Goal: Navigation & Orientation: Find specific page/section

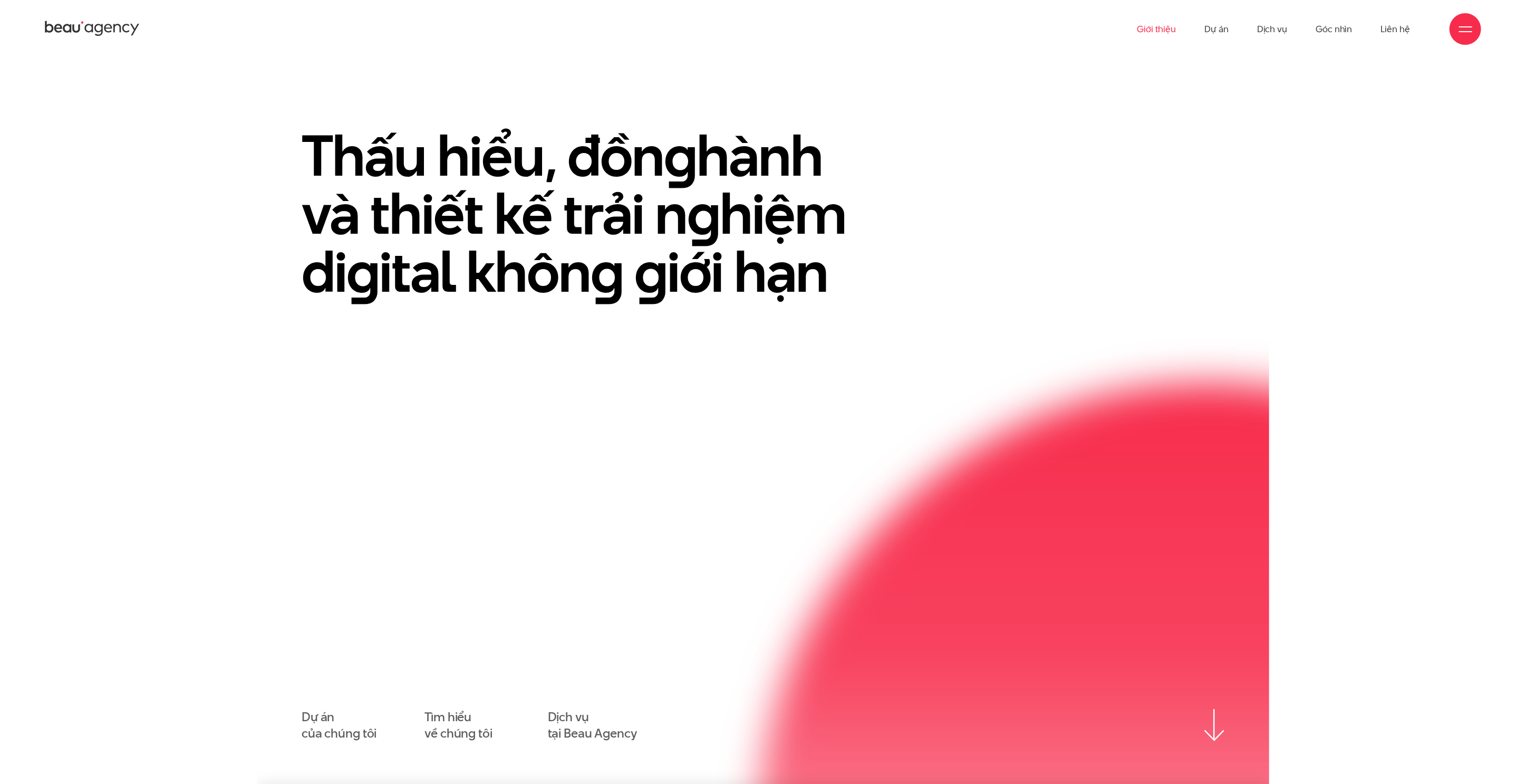
click at [1163, 22] on link "Giới thiệu" at bounding box center [1156, 29] width 39 height 58
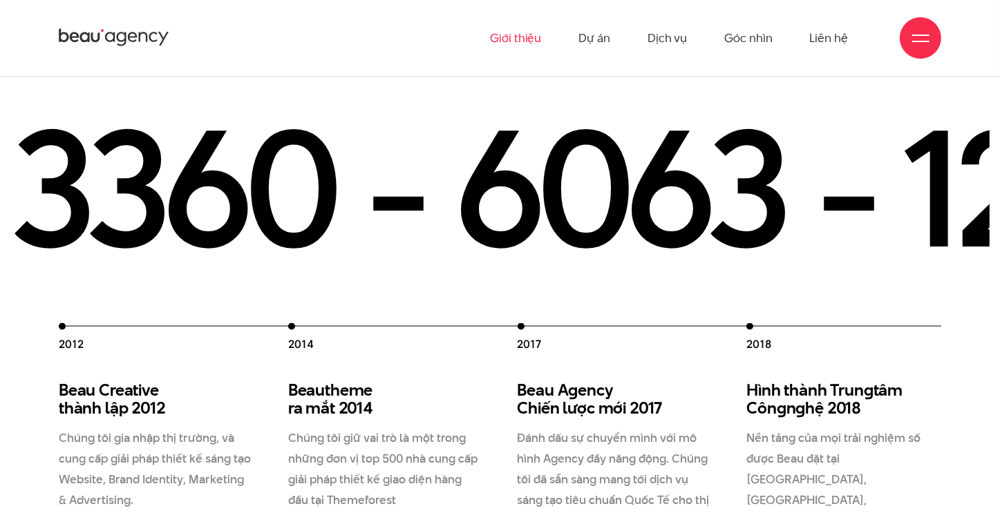
scroll to position [1727, 0]
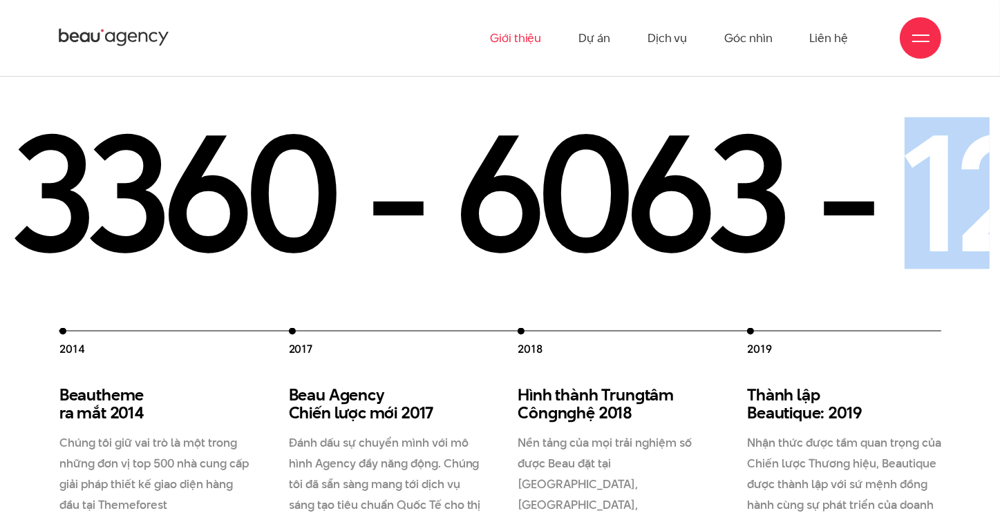
drag, startPoint x: 705, startPoint y: 177, endPoint x: 522, endPoint y: 182, distance: 182.4
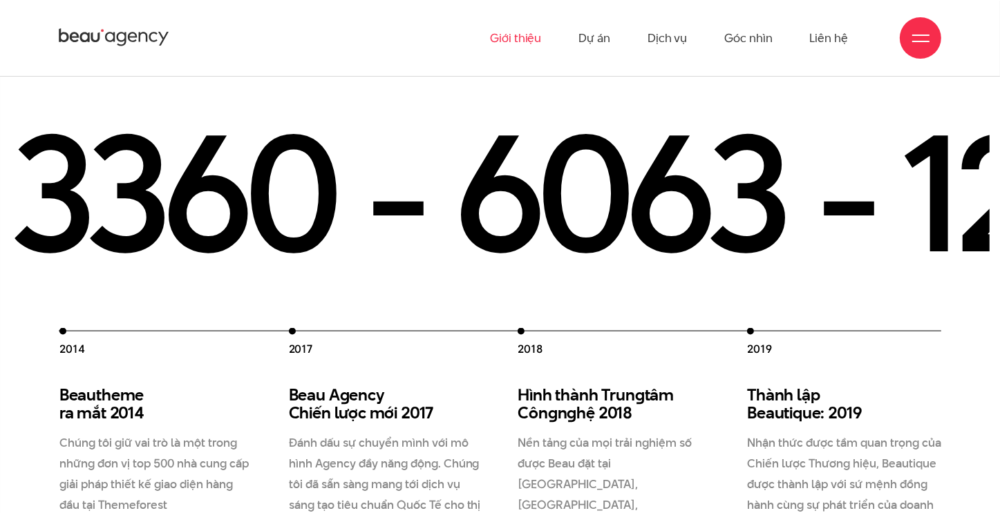
drag, startPoint x: 584, startPoint y: 354, endPoint x: 461, endPoint y: 359, distance: 123.8
click at [461, 361] on div "2012 Beau Creative thành lập 2012 Chúng tôi gia nhập thị trường, và cung cấp gi…" at bounding box center [403, 452] width 1146 height 249
drag, startPoint x: 566, startPoint y: 184, endPoint x: 250, endPoint y: 178, distance: 316.5
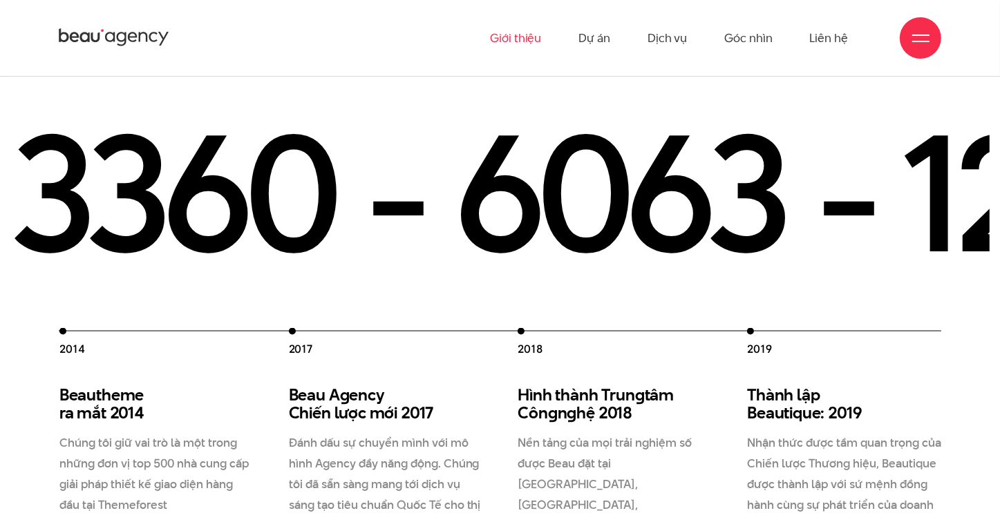
drag, startPoint x: 597, startPoint y: 377, endPoint x: 481, endPoint y: 379, distance: 116.1
click at [481, 379] on div "2012 Beau Creative thành lập 2012 Chúng tôi gia nhập thị trường, và cung cấp gi…" at bounding box center [403, 452] width 1146 height 249
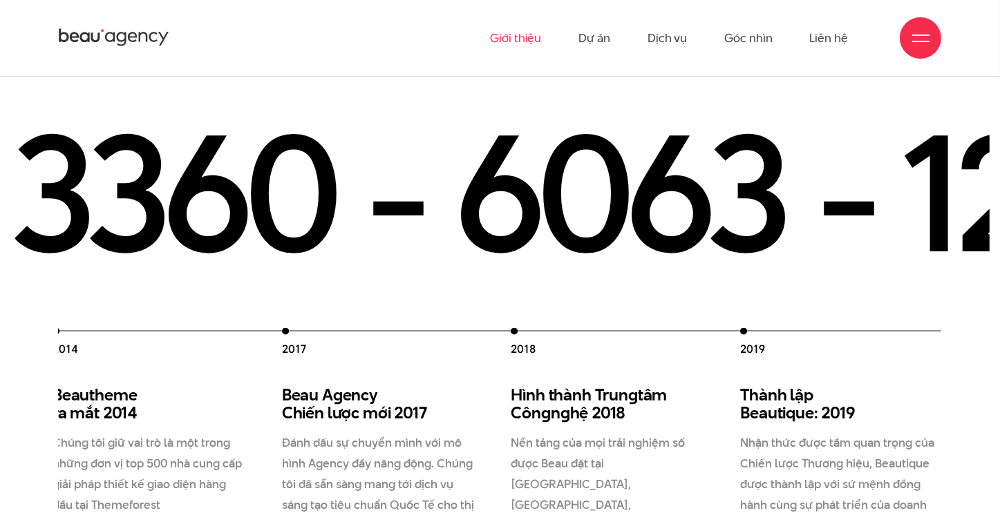
drag, startPoint x: 591, startPoint y: 376, endPoint x: 292, endPoint y: 378, distance: 299.1
click at [313, 378] on div "2012 Beau Creative thành lập 2012 Chúng tôi gia nhập thị trường, và cung cấp gi…" at bounding box center [396, 452] width 1146 height 249
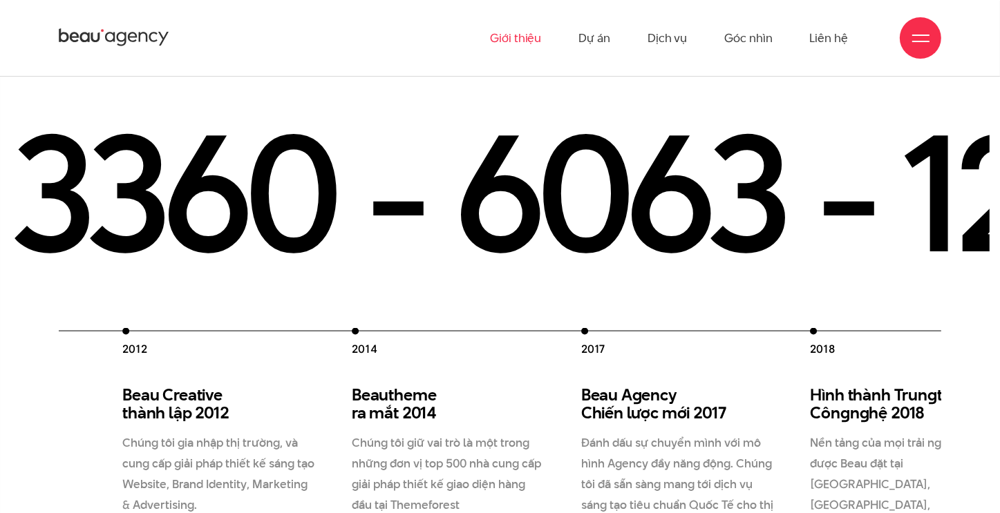
drag, startPoint x: 289, startPoint y: 378, endPoint x: 653, endPoint y: 385, distance: 363.4
click at [652, 432] on p "Đánh dấu sự chuyển mình với mô hình Agency đầy năng động. Chúng tôi đã sẵn sàng…" at bounding box center [678, 505] width 195 height 146
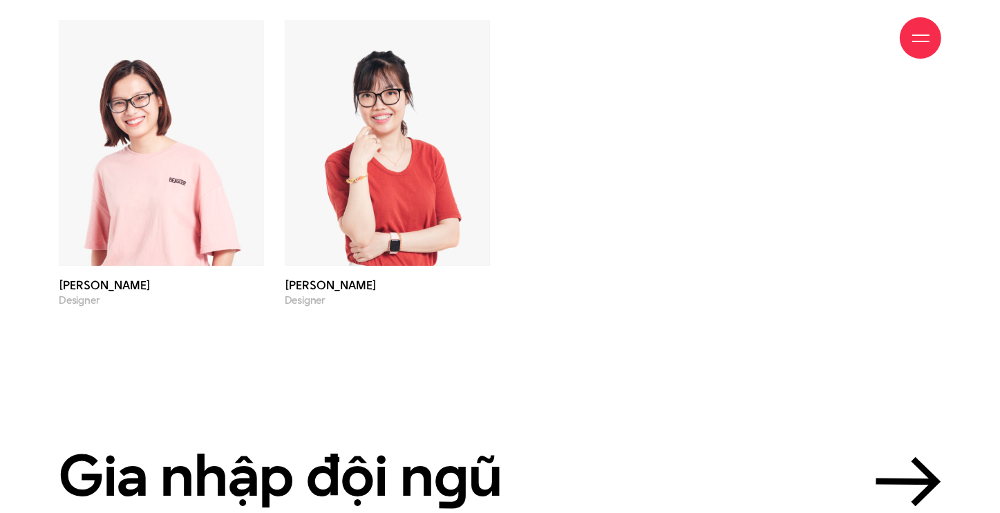
scroll to position [4629, 0]
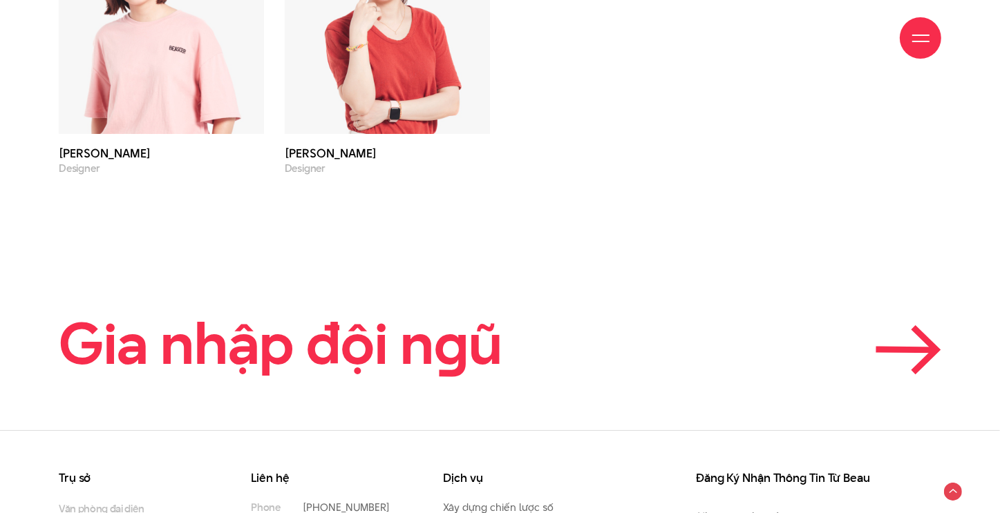
click at [473, 313] on h2 "Gia nhập đội n g ũ" at bounding box center [281, 344] width 444 height 62
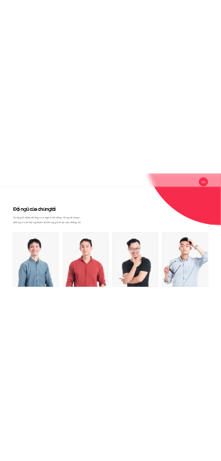
scroll to position [3789, 0]
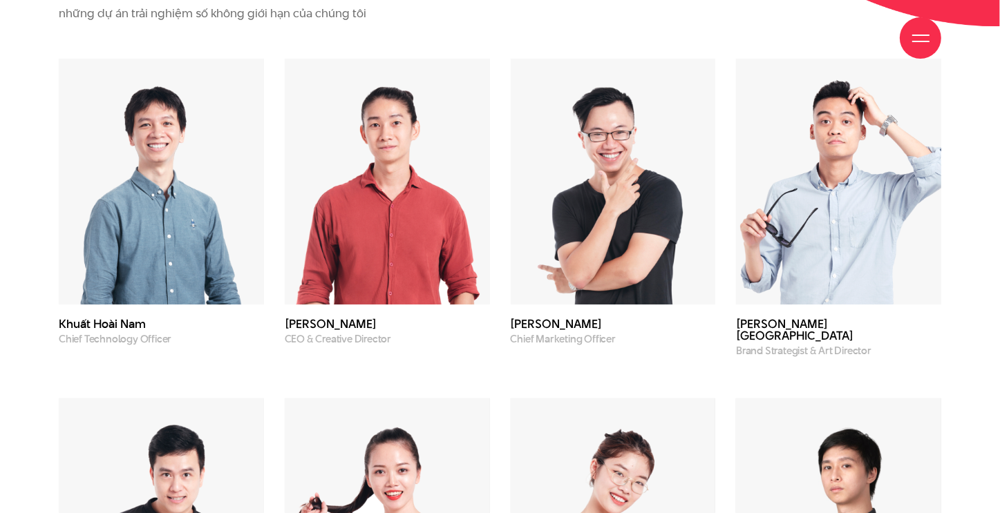
click at [469, 357] on div "[PERSON_NAME] Account Manager" at bounding box center [387, 521] width 226 height 328
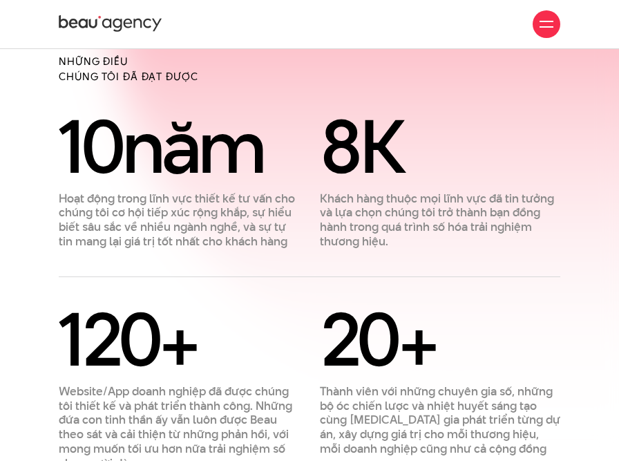
scroll to position [464, 0]
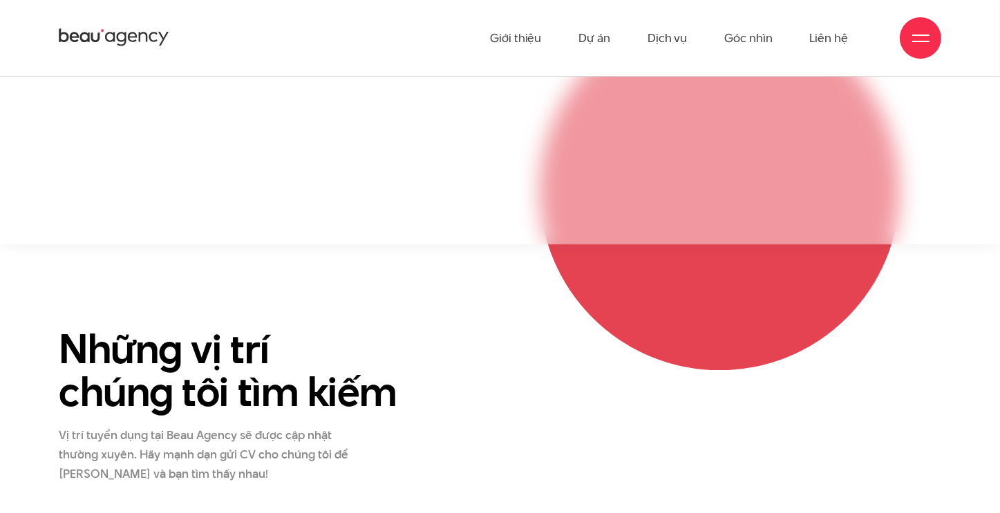
scroll to position [829, 0]
